Goal: Browse casually

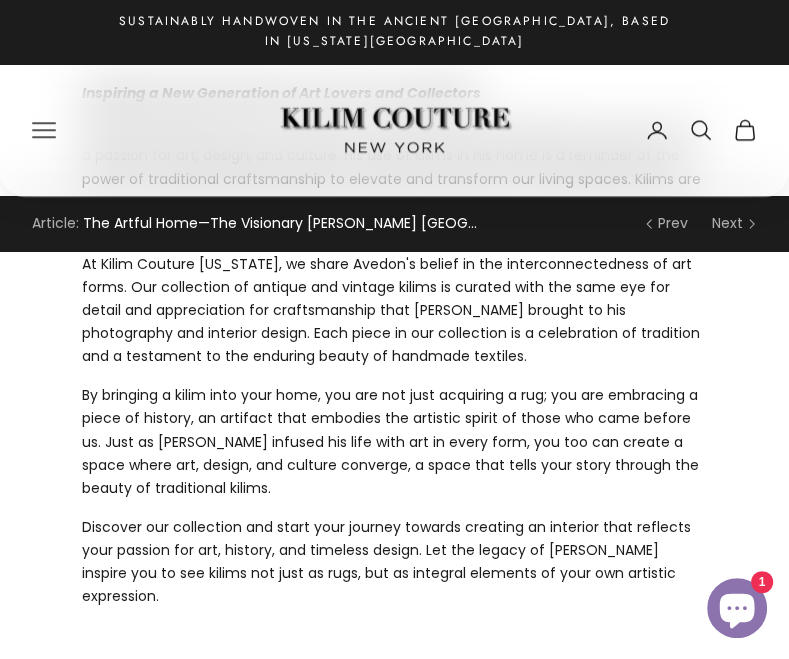
scroll to position [4812, 0]
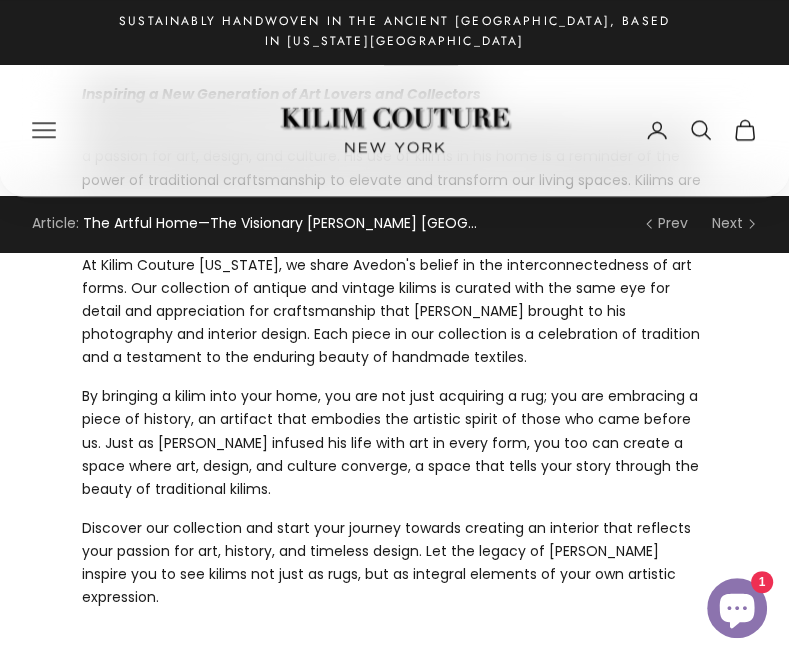
click at [365, 107] on link "Kilim Couture [US_STATE]" at bounding box center [395, 130] width 250 height 95
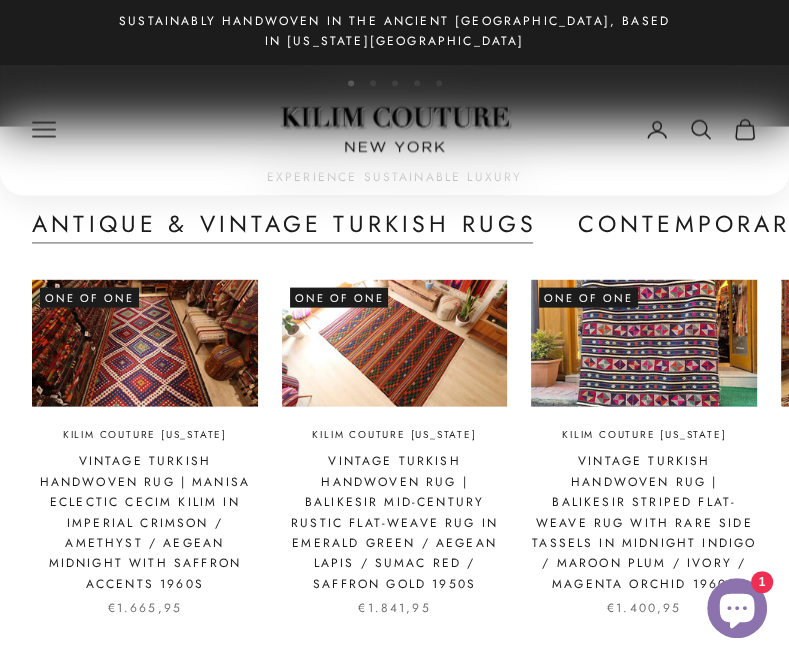
scroll to position [2027, 0]
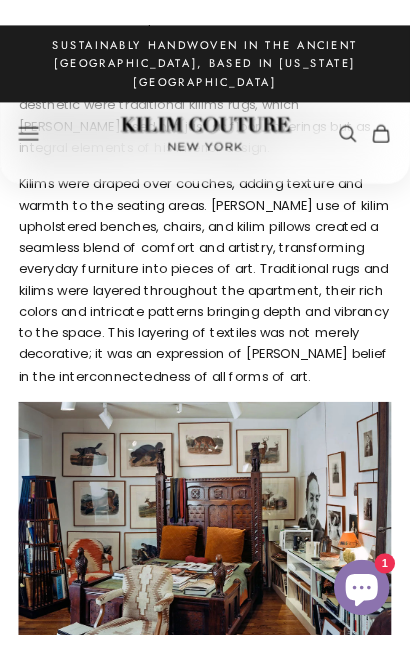
scroll to position [1672, 0]
